Goal: Navigation & Orientation: Find specific page/section

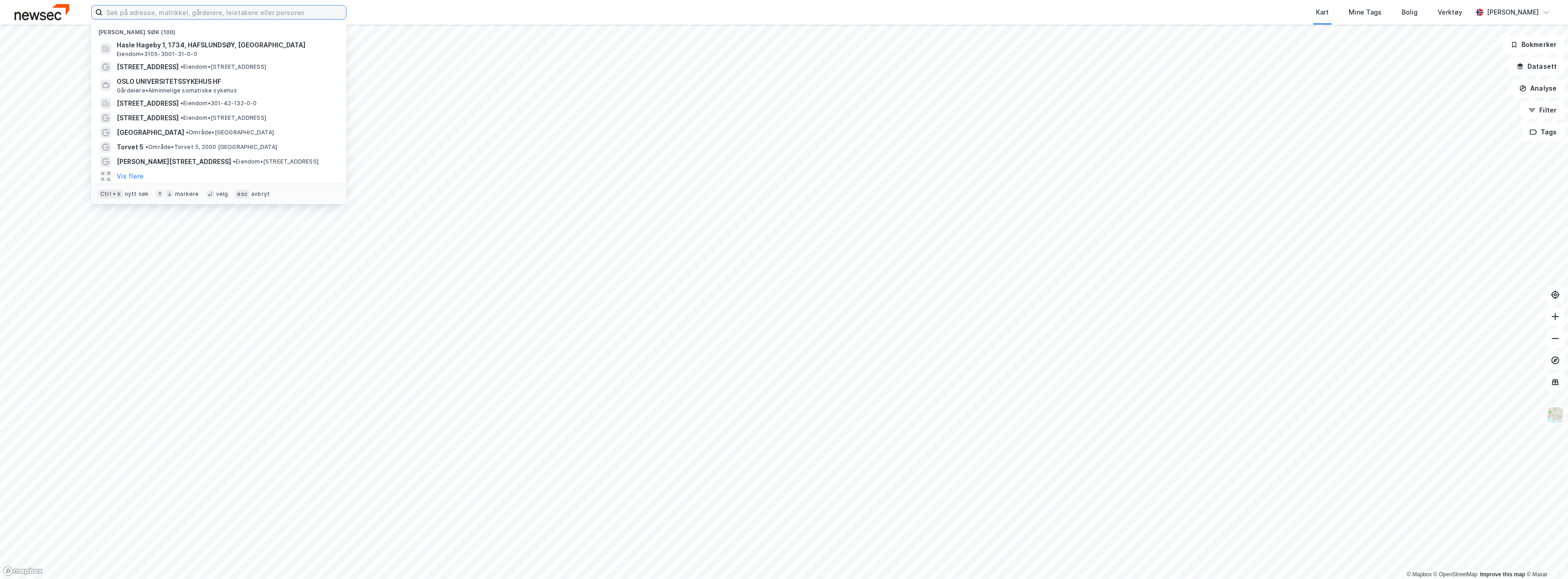
click at [167, 13] on input at bounding box center [224, 13] width 244 height 14
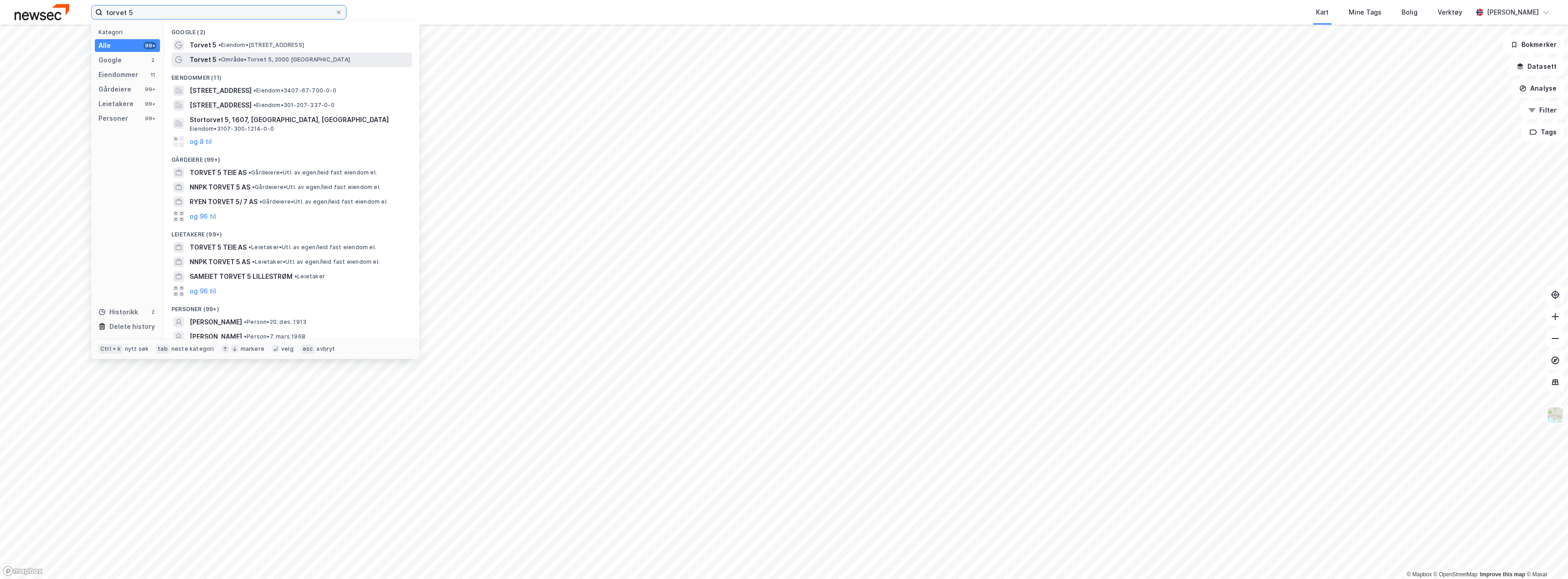
type input "torvet 5"
